Goal: Information Seeking & Learning: Learn about a topic

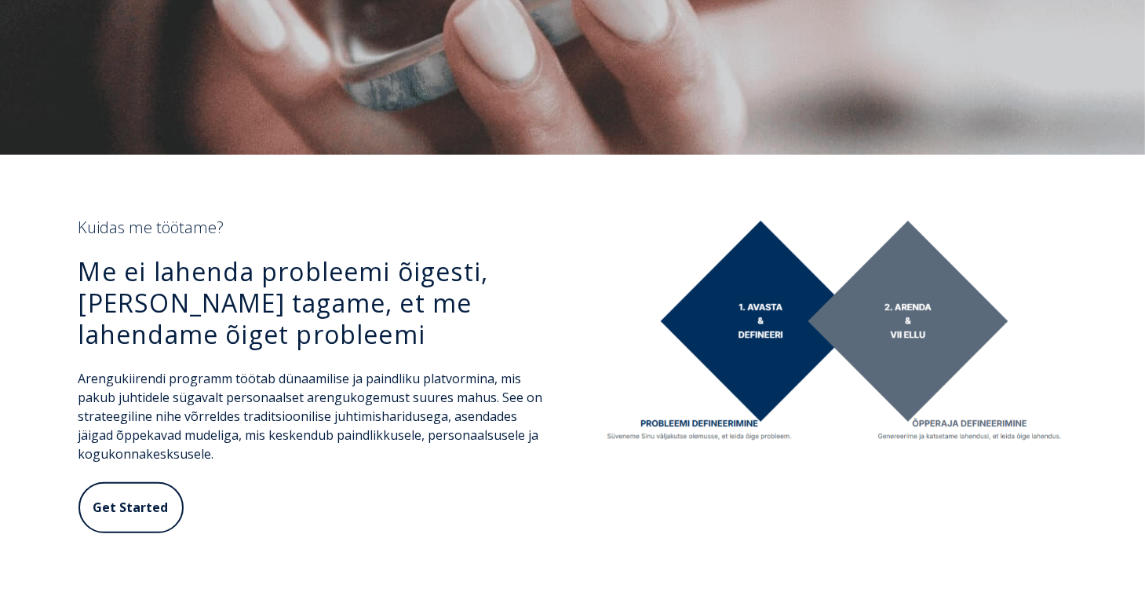
scroll to position [550, 0]
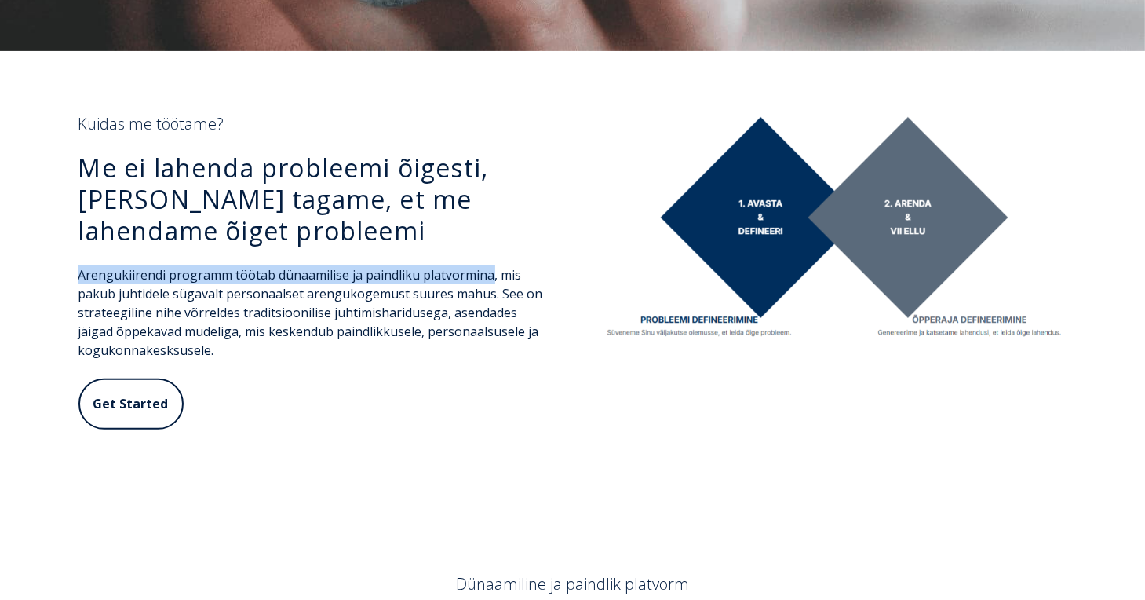
drag, startPoint x: 79, startPoint y: 272, endPoint x: 489, endPoint y: 270, distance: 409.8
click at [489, 270] on span "Arengukiirendi programm töötab dünaamilise ja paindliku platvormina, mis pakub …" at bounding box center [311, 312] width 465 height 93
drag, startPoint x: 489, startPoint y: 270, endPoint x: 472, endPoint y: 282, distance: 20.9
click at [472, 282] on span "Arengukiirendi programm töötab dünaamilise ja paindliku platvormina, mis pakub …" at bounding box center [311, 312] width 465 height 93
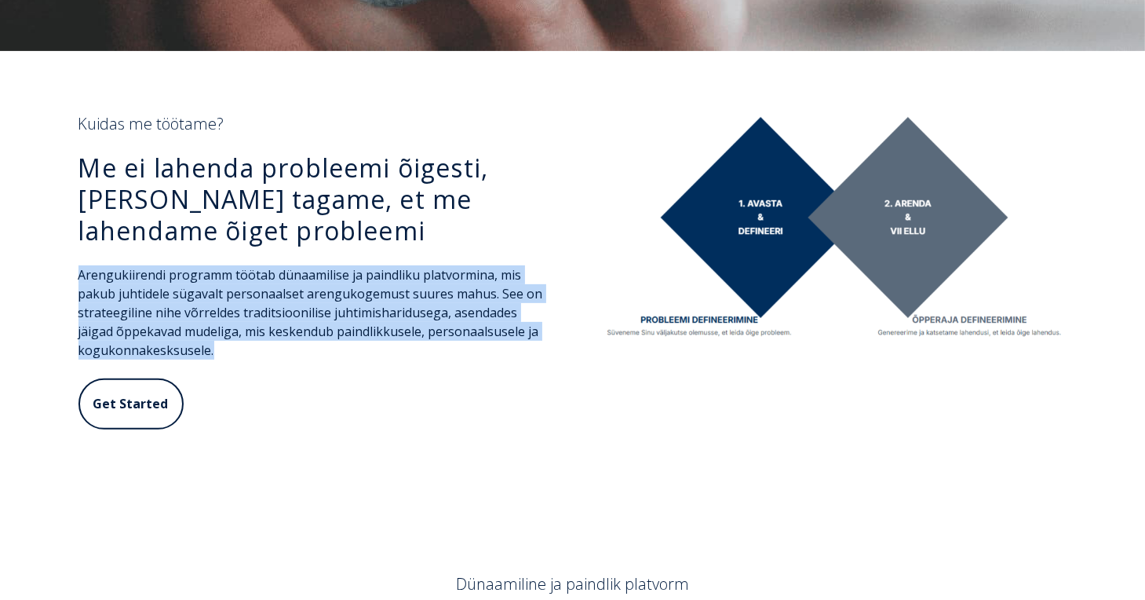
drag, startPoint x: 221, startPoint y: 353, endPoint x: 70, endPoint y: 280, distance: 167.9
click at [70, 280] on div "Kuidas me töötame? Me ei lahenda probleemi õigesti, [PERSON_NAME] tagame, et me…" at bounding box center [311, 281] width 497 height 334
drag, startPoint x: 70, startPoint y: 280, endPoint x: 84, endPoint y: 280, distance: 14.1
copy span "Arengukiirendi programm töötab dünaamilise ja paindliku platvormina, mis pakub …"
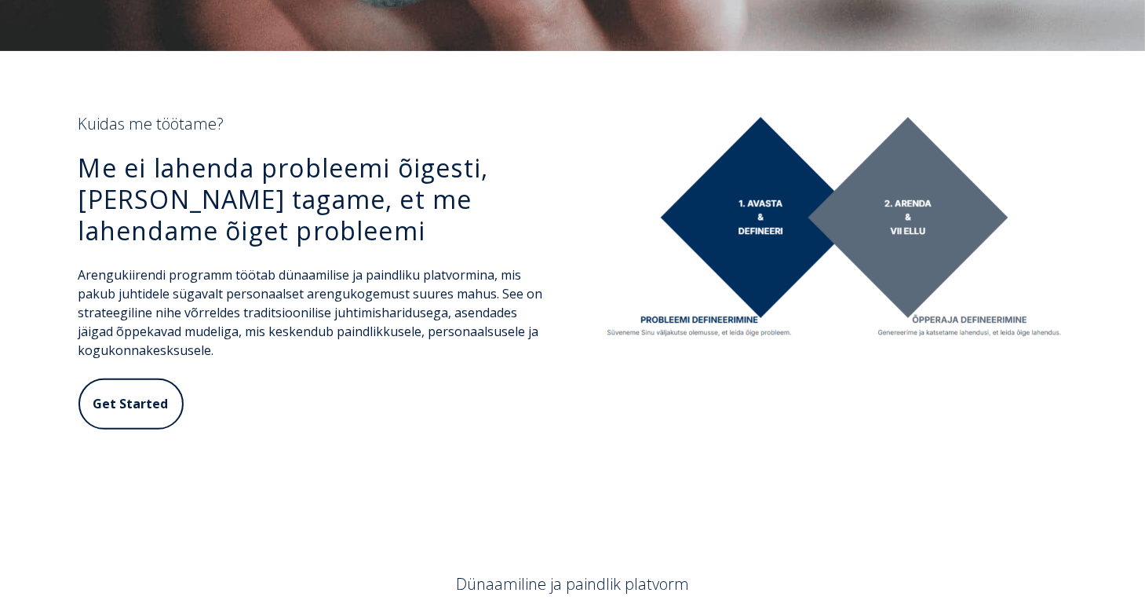
click at [488, 398] on div "Get Started" at bounding box center [312, 412] width 466 height 69
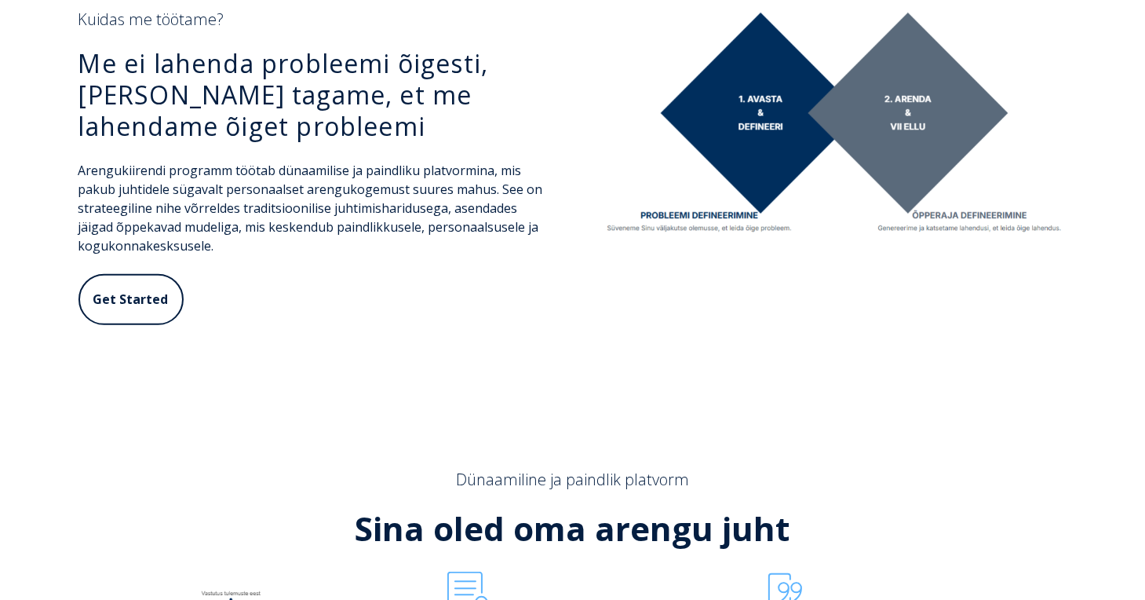
scroll to position [628, 0]
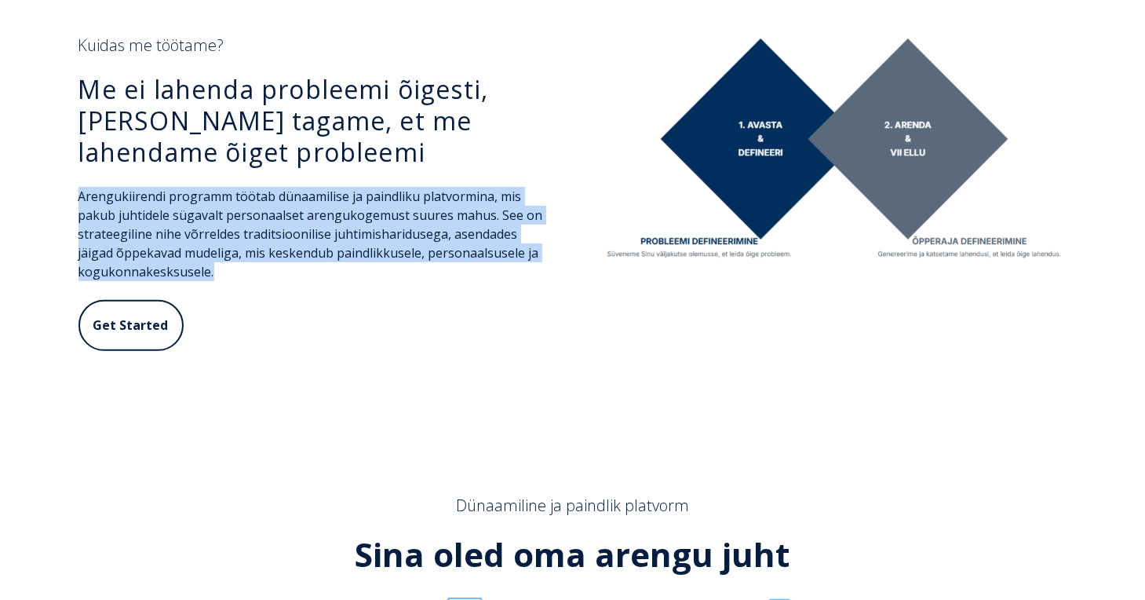
drag, startPoint x: 195, startPoint y: 250, endPoint x: 79, endPoint y: 194, distance: 128.2
click at [73, 195] on div "Kuidas me töötame? Me ei lahenda probleemi õigesti, [PERSON_NAME] tagame, et me…" at bounding box center [311, 202] width 497 height 334
drag, startPoint x: 79, startPoint y: 194, endPoint x: 105, endPoint y: 194, distance: 25.9
copy span "Arengukiirendi programm töötab dünaamilise ja paindliku platvormina, mis pakub …"
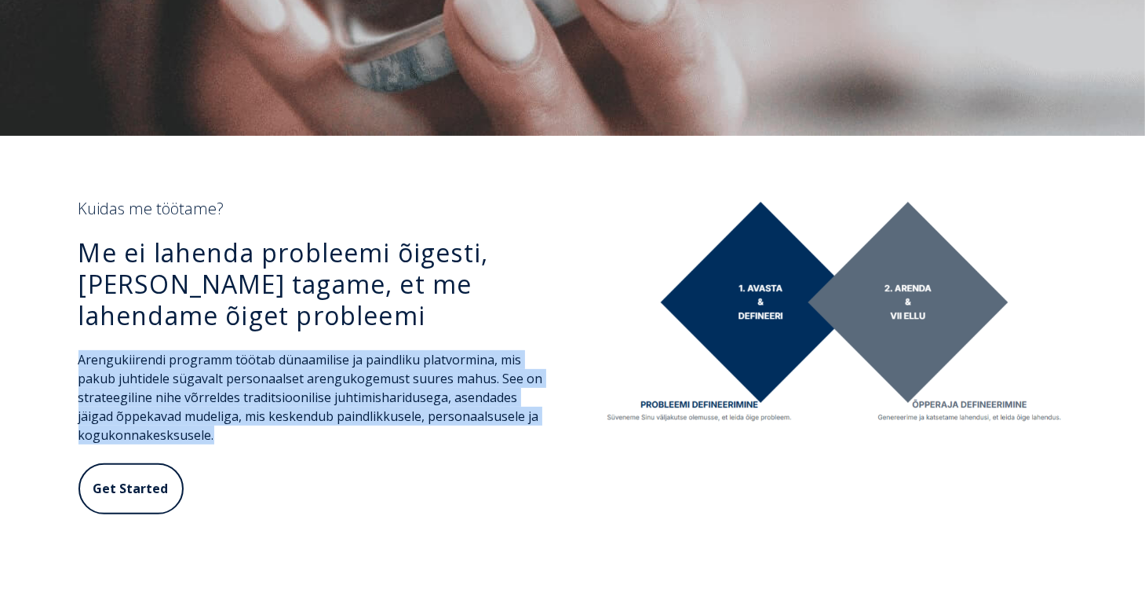
scroll to position [550, 0]
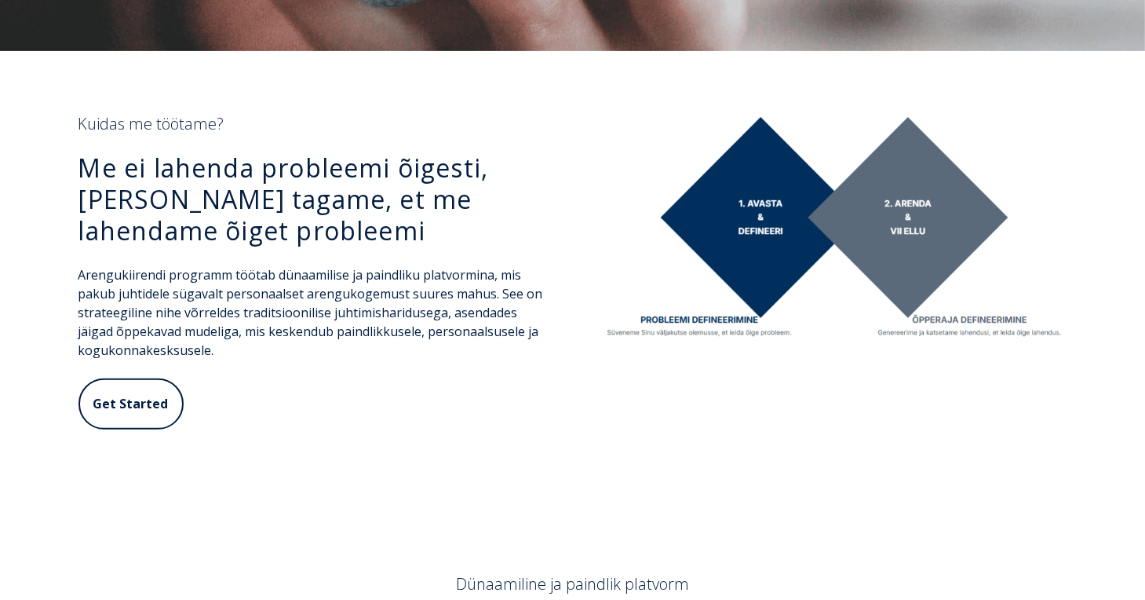
click at [700, 396] on div "Kuidas me töötame? Me ei lahenda probleemi õigesti, [PERSON_NAME] tagame, et me…" at bounding box center [573, 281] width 1021 height 334
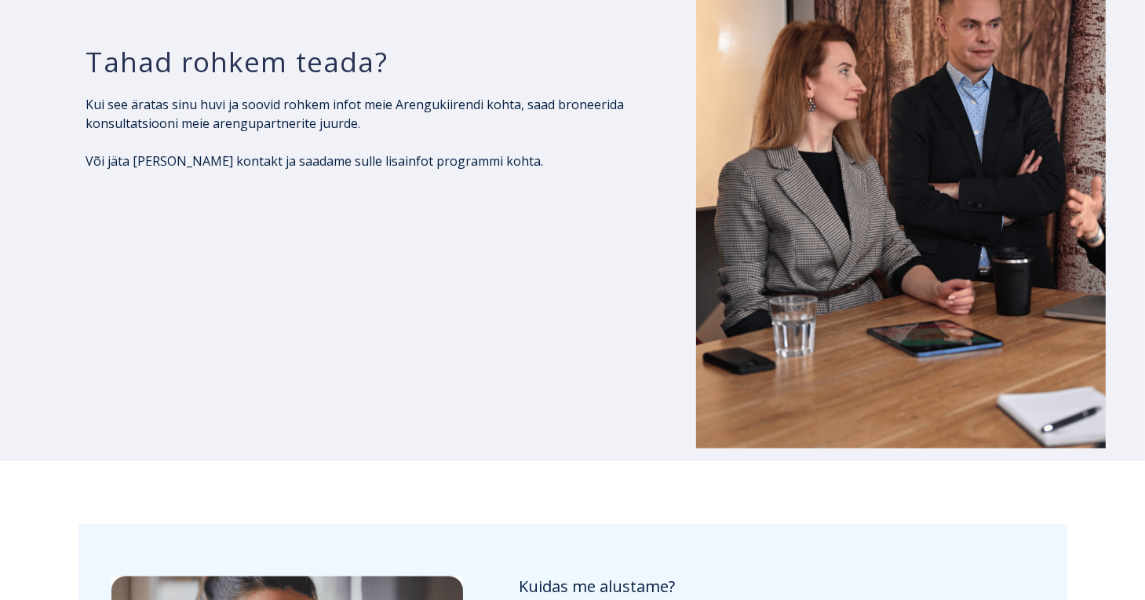
scroll to position [7066, 0]
